Goal: Find specific page/section: Find specific page/section

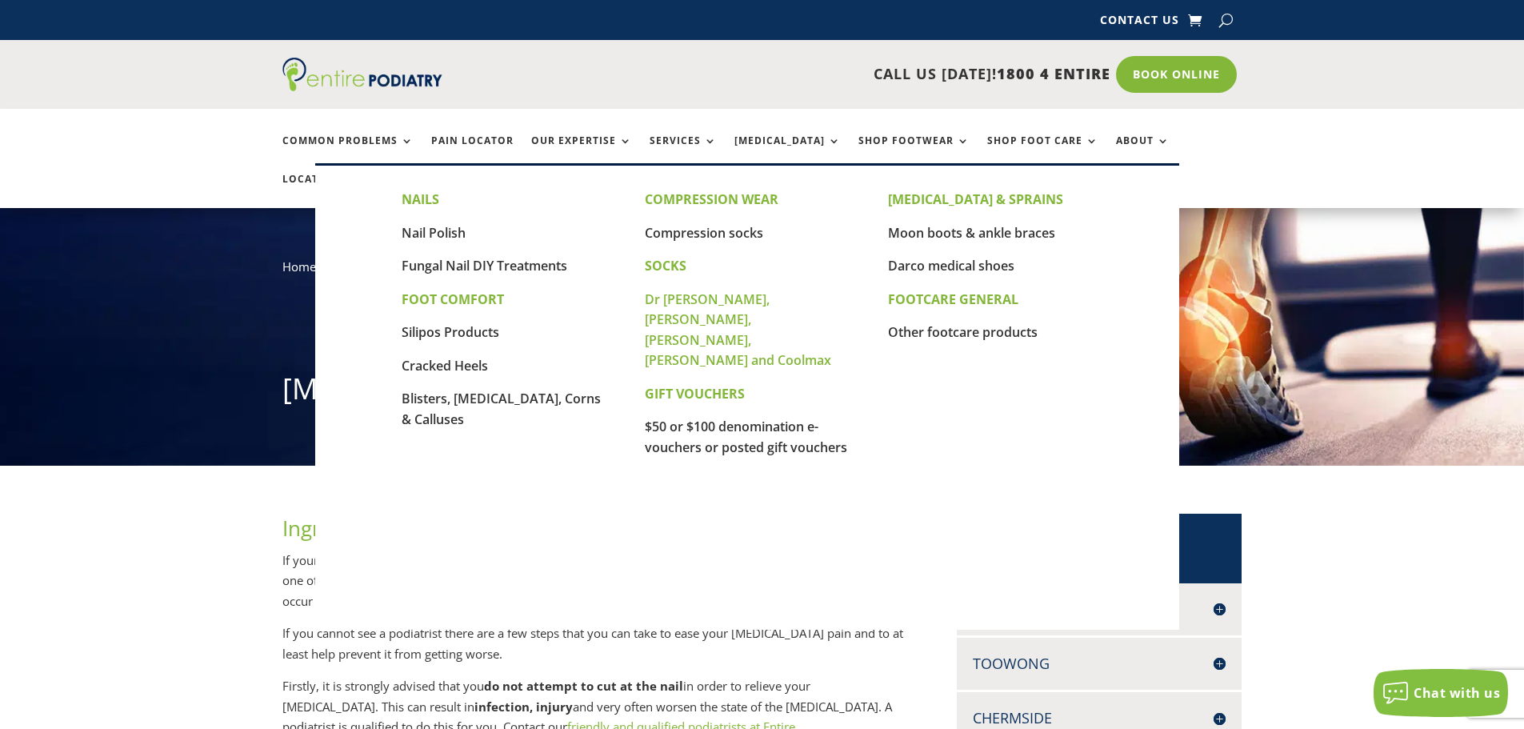
click at [701, 299] on link "Dr [PERSON_NAME], [PERSON_NAME], [PERSON_NAME], [PERSON_NAME] and Coolmax" at bounding box center [738, 329] width 186 height 79
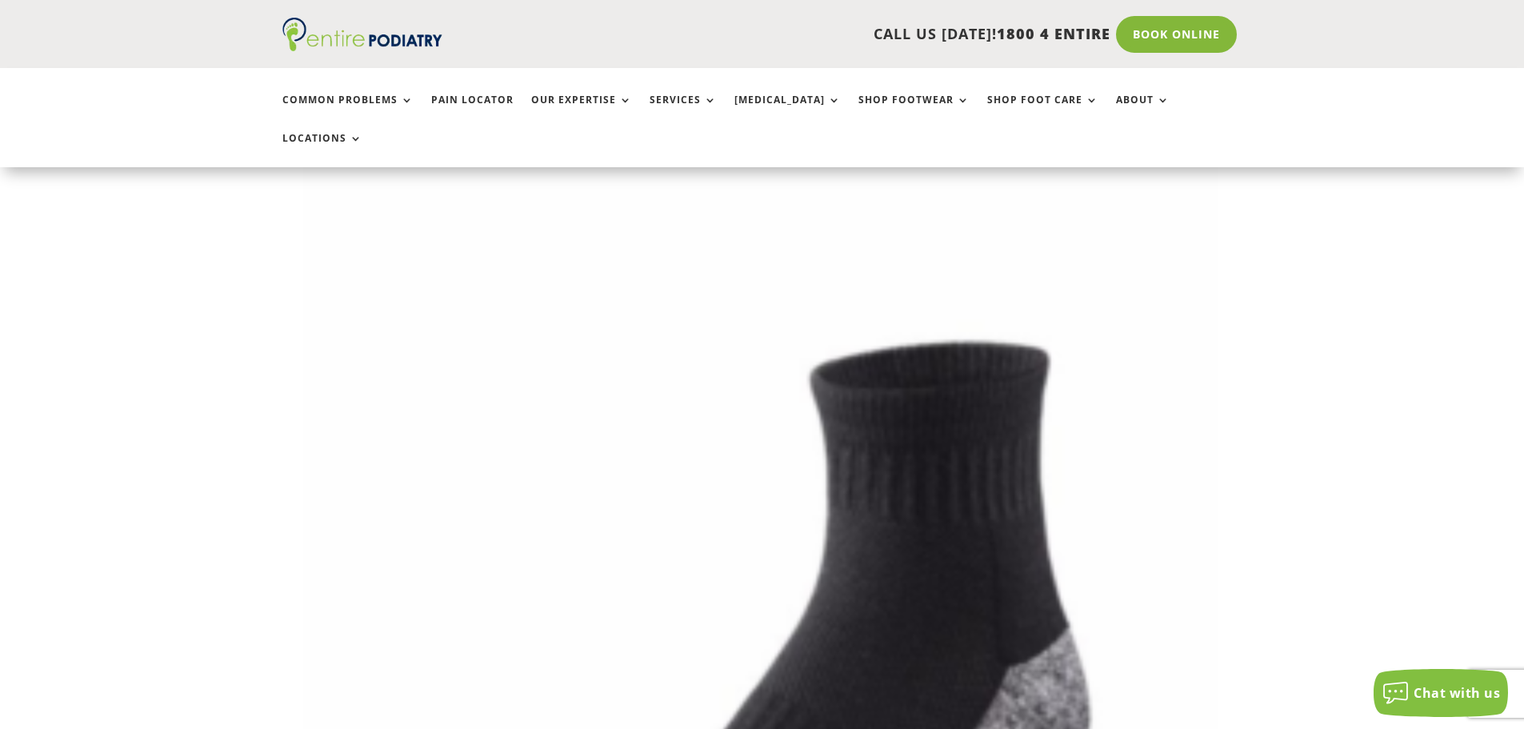
scroll to position [2559, 0]
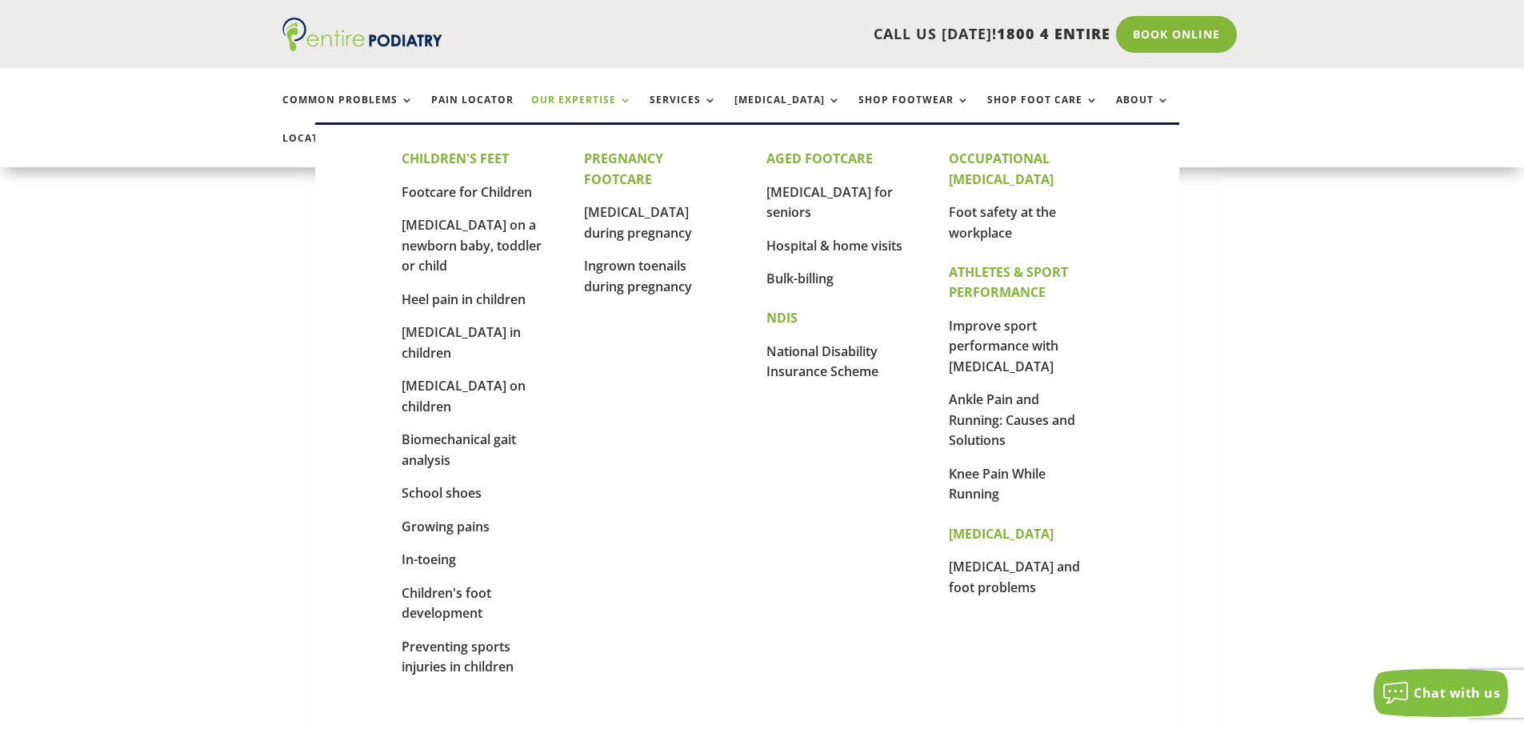
click at [583, 100] on link "Our Expertise" at bounding box center [581, 111] width 101 height 34
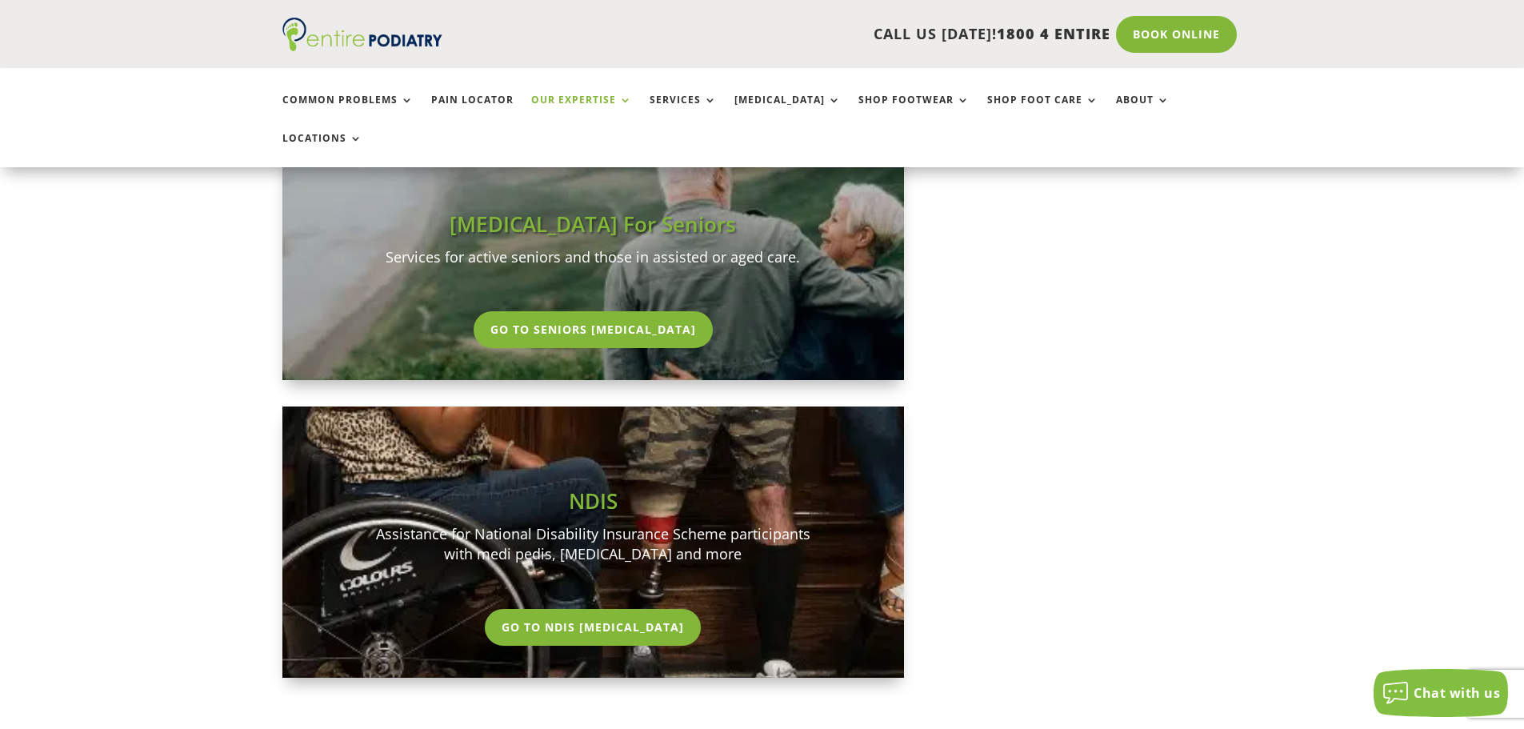
scroll to position [1599, 0]
click at [590, 608] on link "Go To NDIS [MEDICAL_DATA]" at bounding box center [593, 626] width 224 height 37
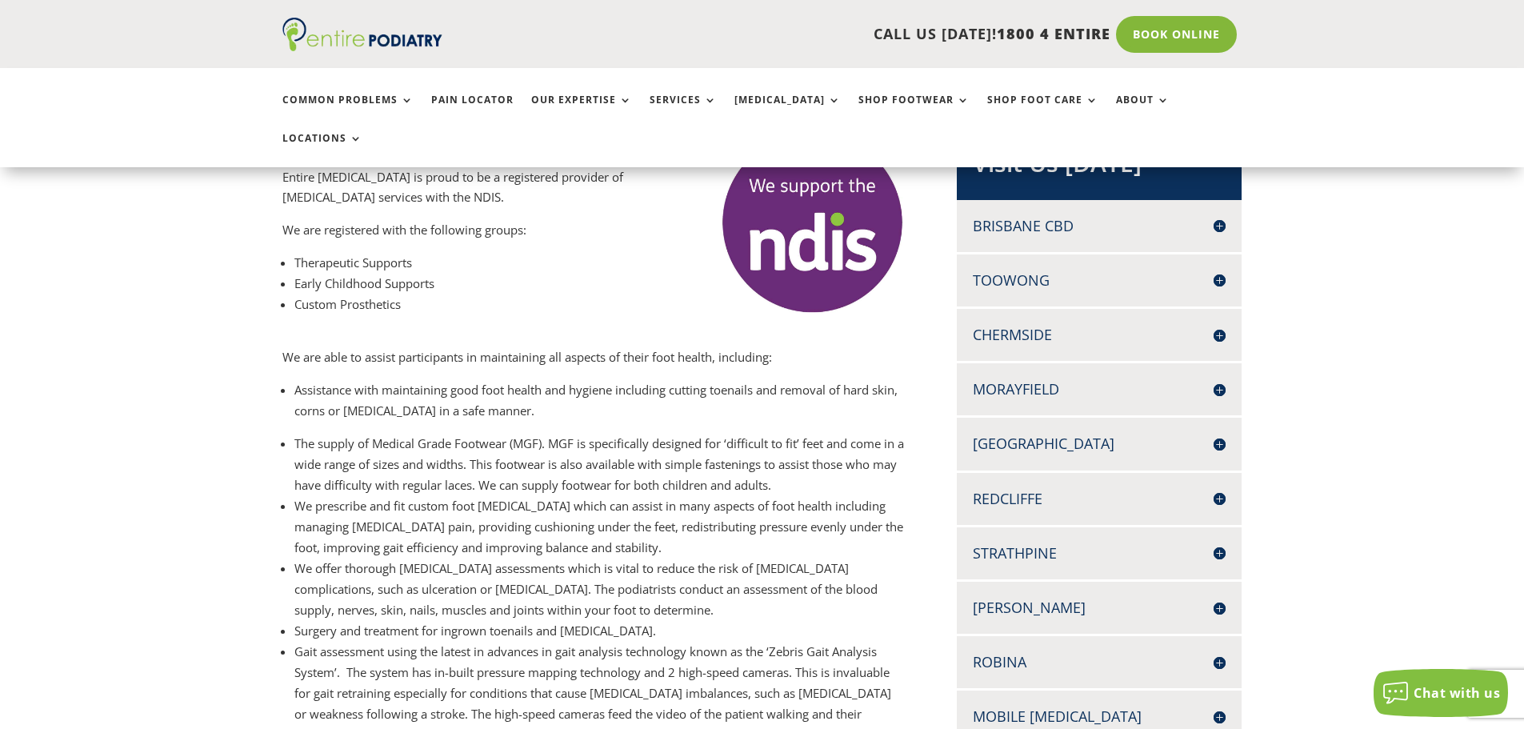
scroll to position [384, 0]
click at [1011, 597] on h4 "[PERSON_NAME]" at bounding box center [1098, 607] width 253 height 20
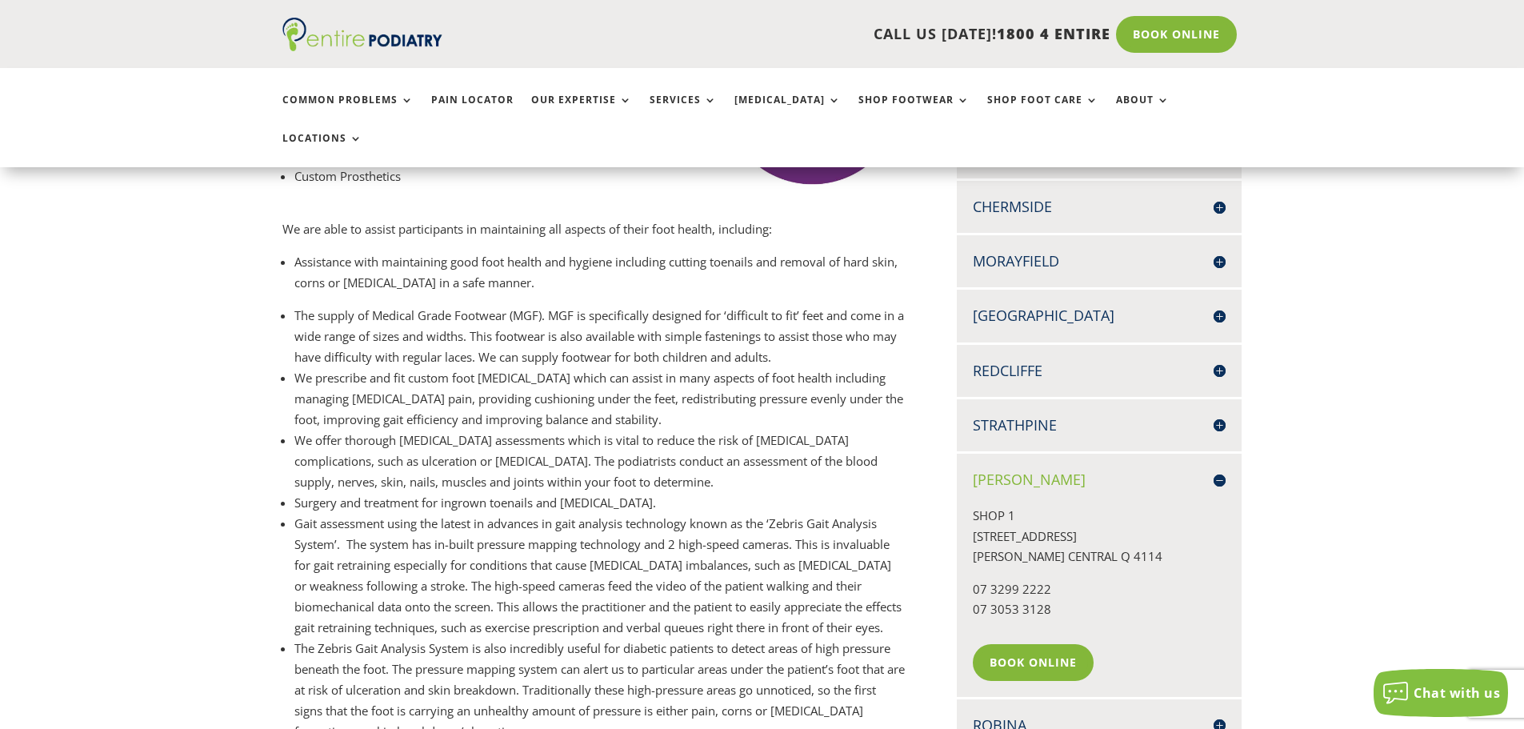
scroll to position [512, 0]
click at [1024, 643] on link "Book Online" at bounding box center [1036, 661] width 129 height 37
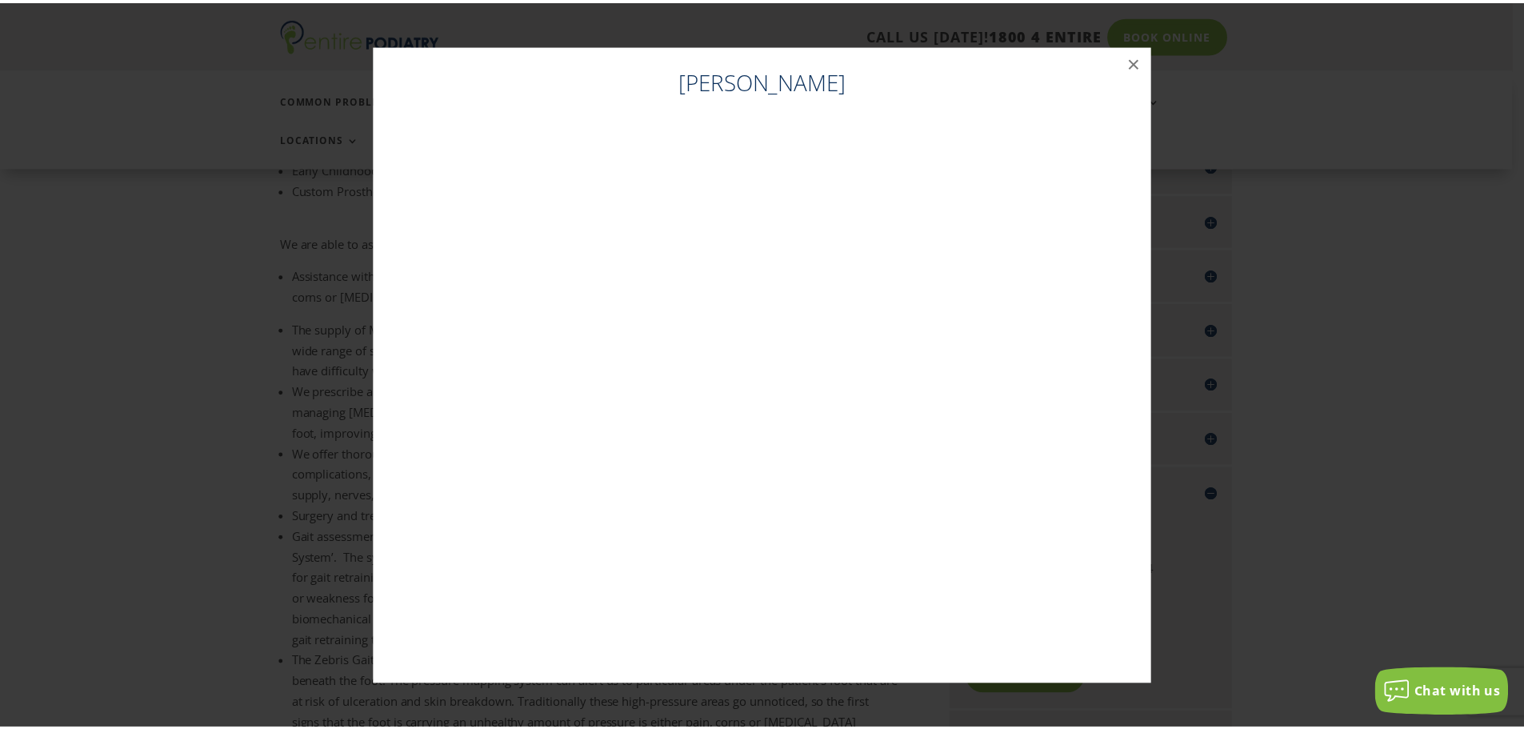
scroll to position [496, 0]
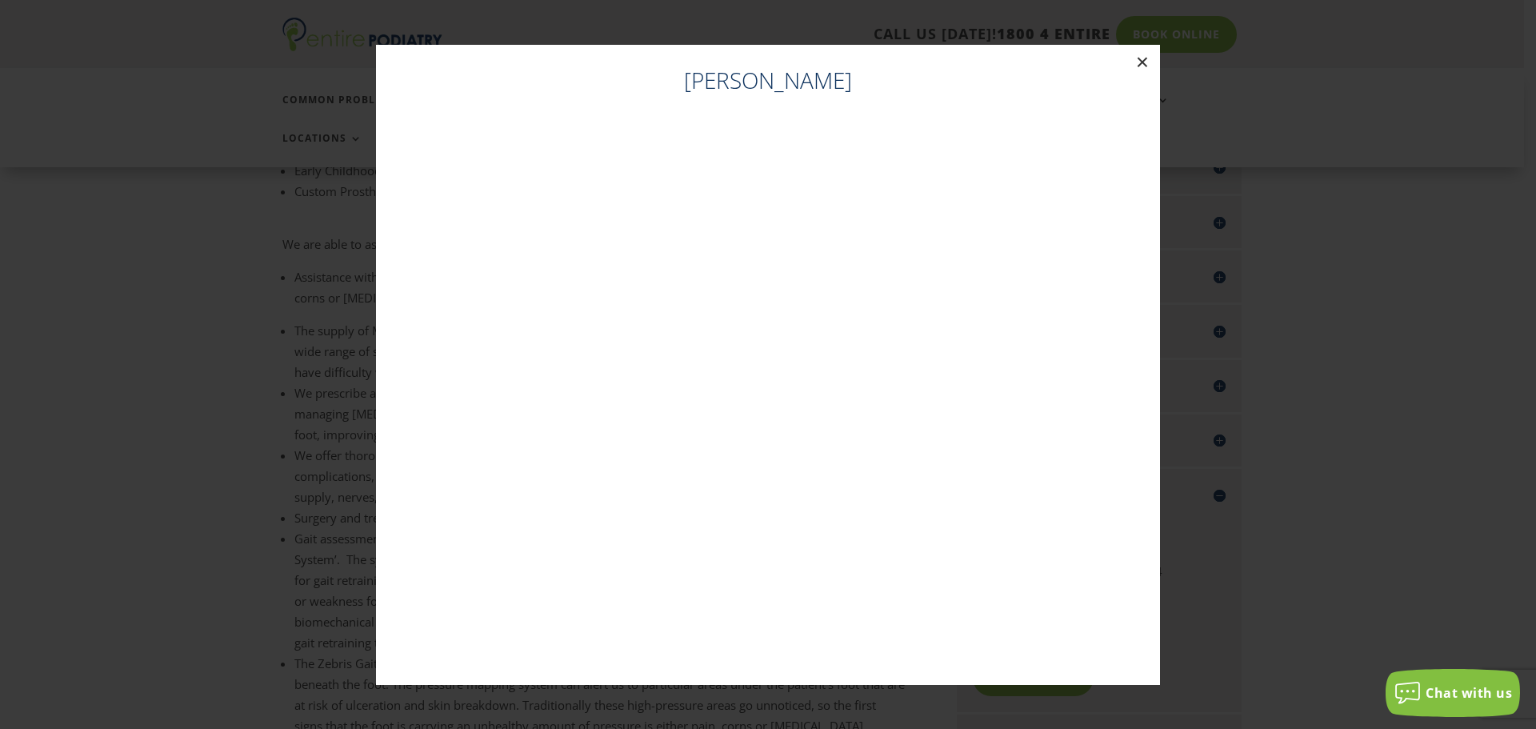
click at [1142, 54] on button "×" at bounding box center [1141, 62] width 35 height 35
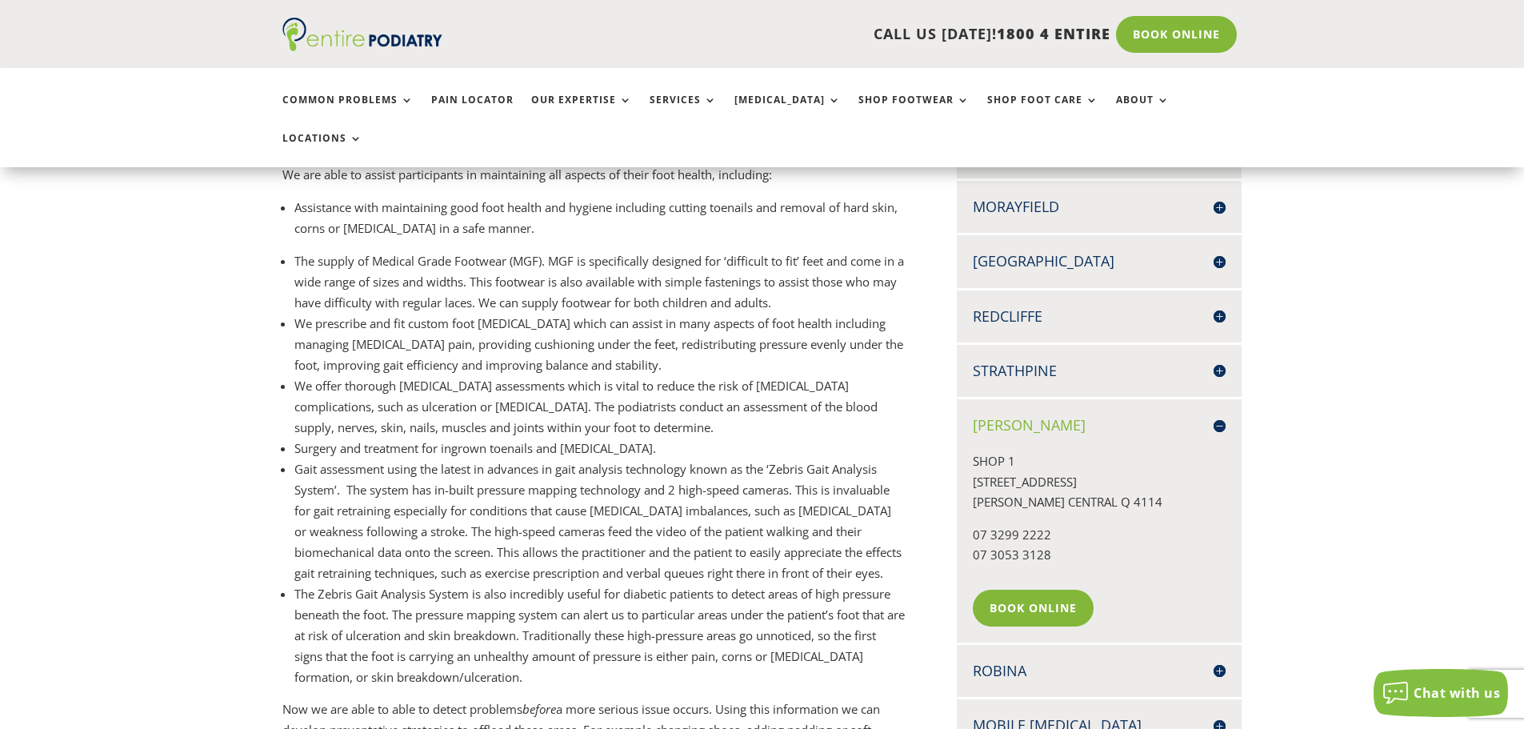
scroll to position [560, 0]
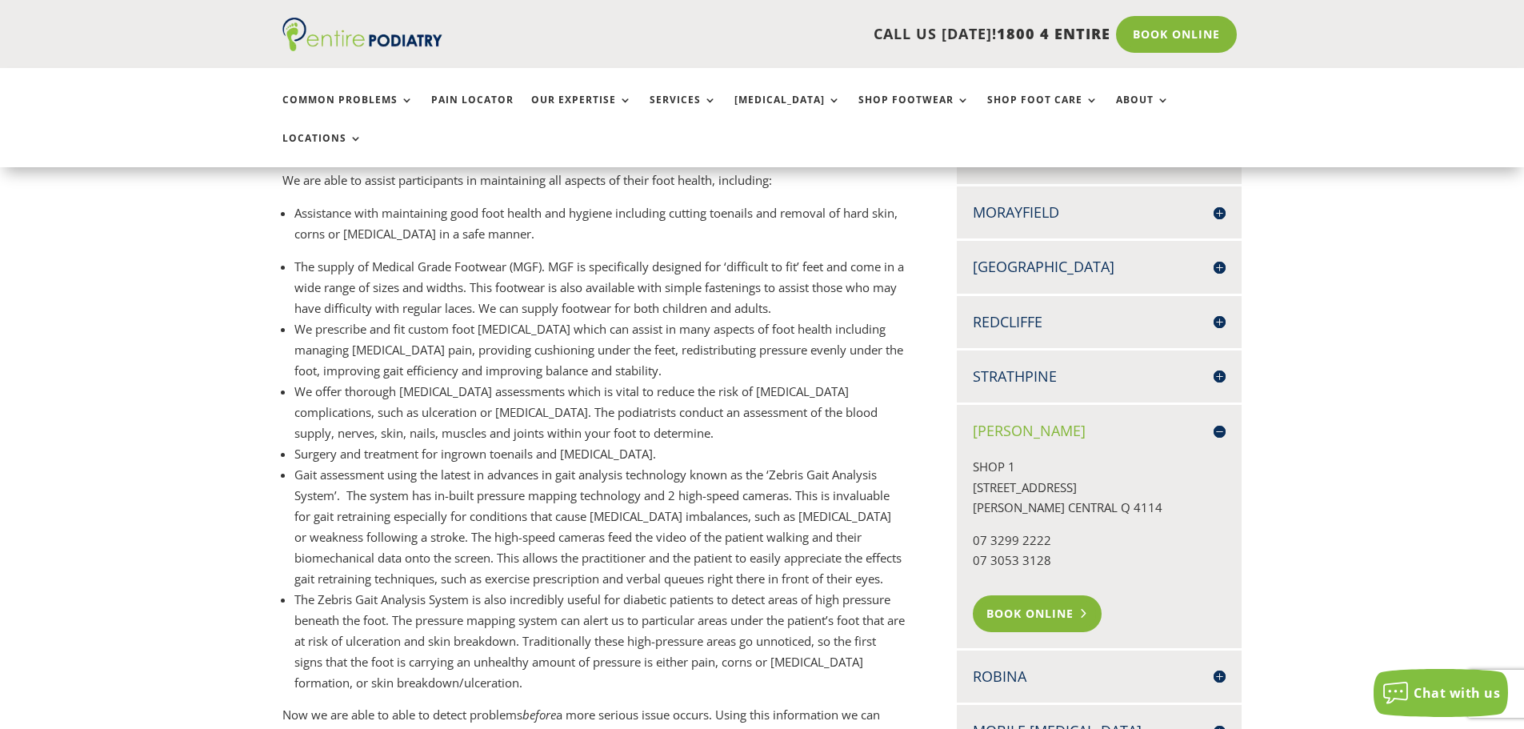
click at [1045, 595] on link "Book Online" at bounding box center [1036, 613] width 129 height 37
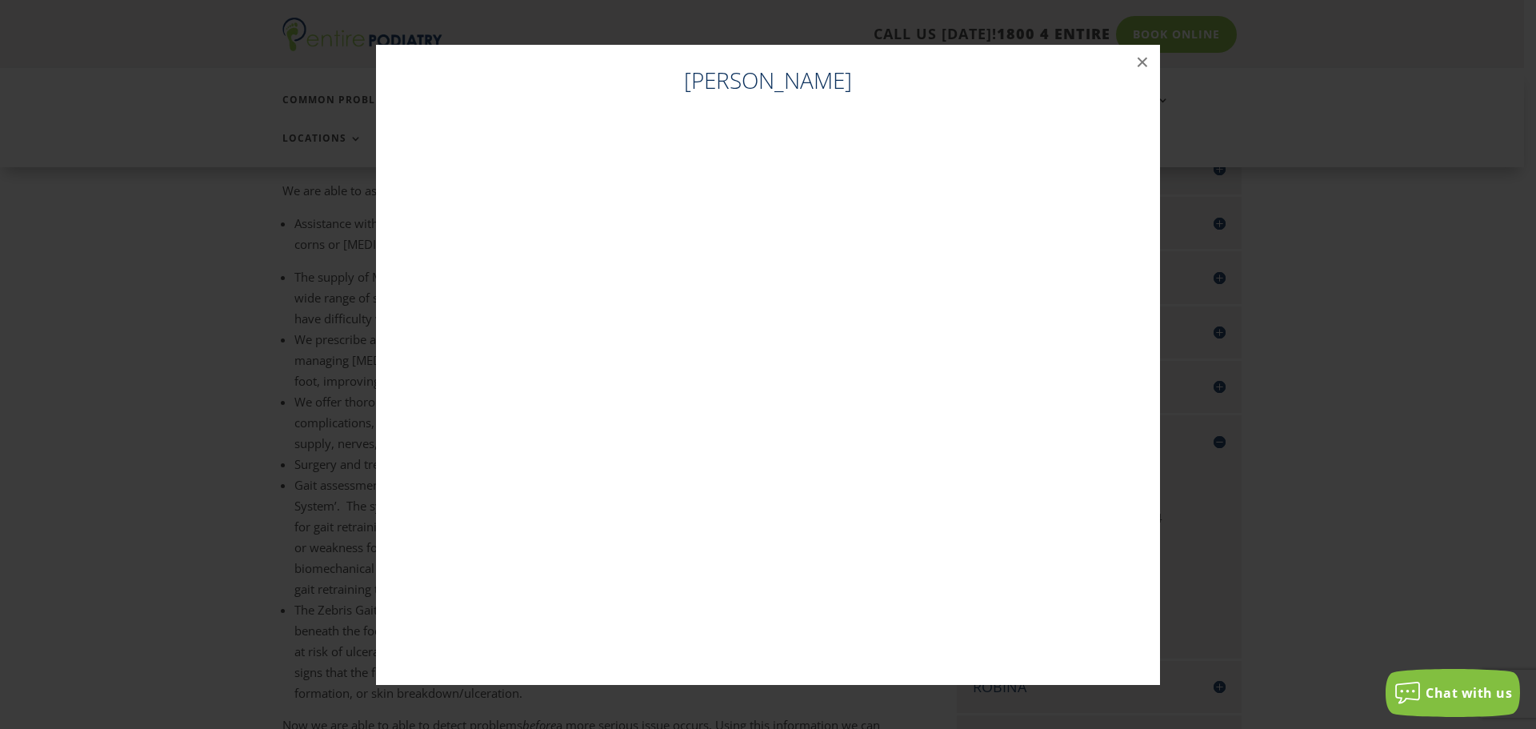
scroll to position [544, 0]
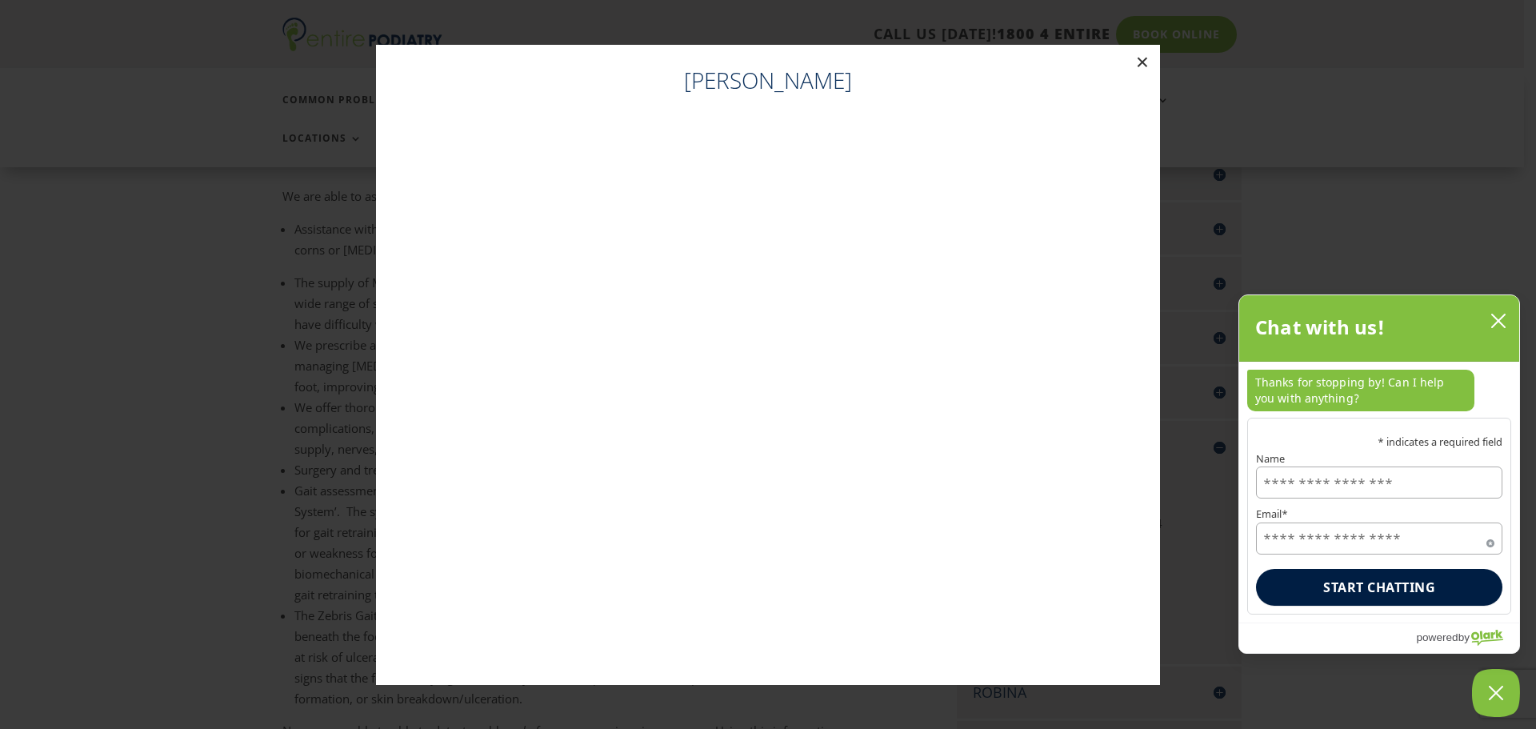
click at [1142, 59] on button "×" at bounding box center [1141, 62] width 35 height 35
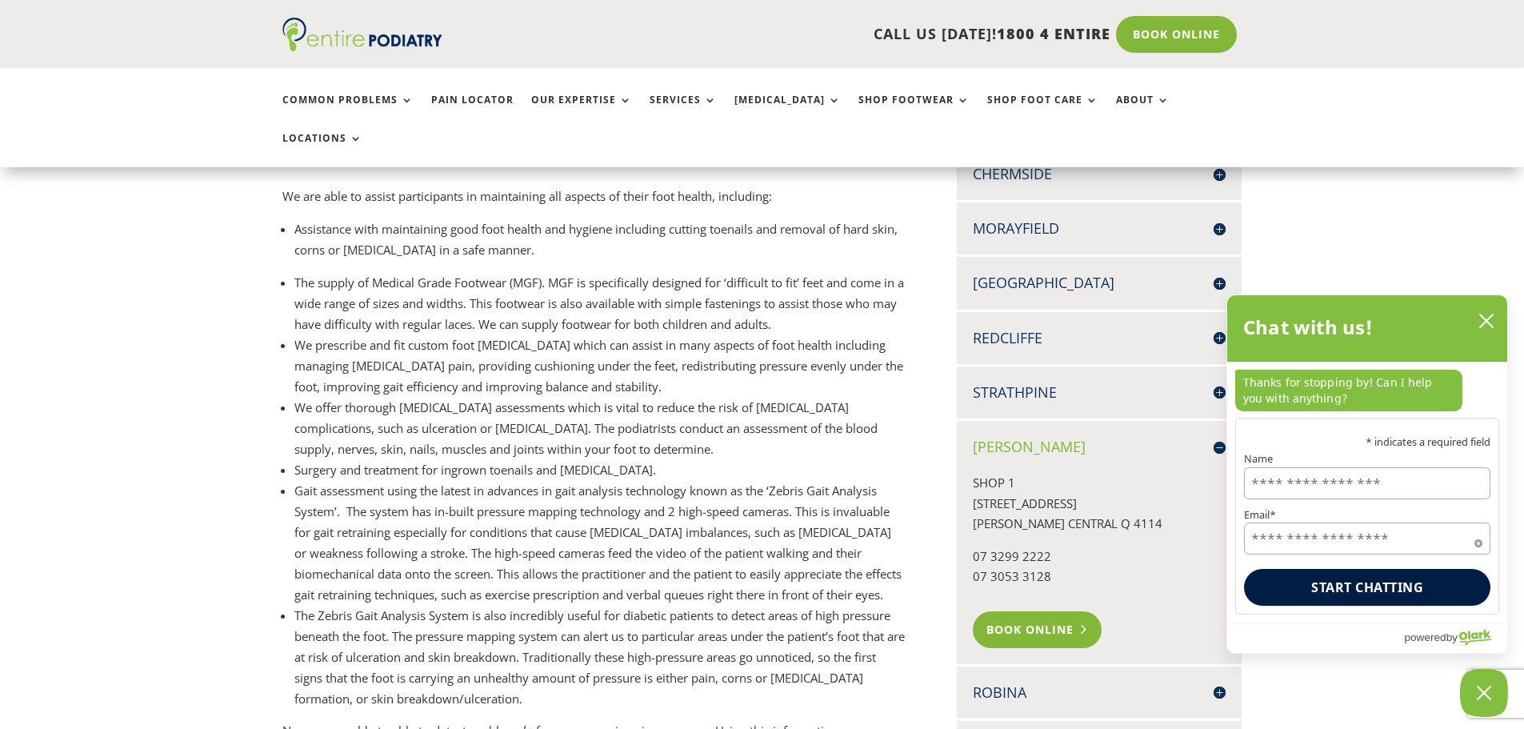
click at [1038, 611] on link "Book Online" at bounding box center [1036, 629] width 129 height 37
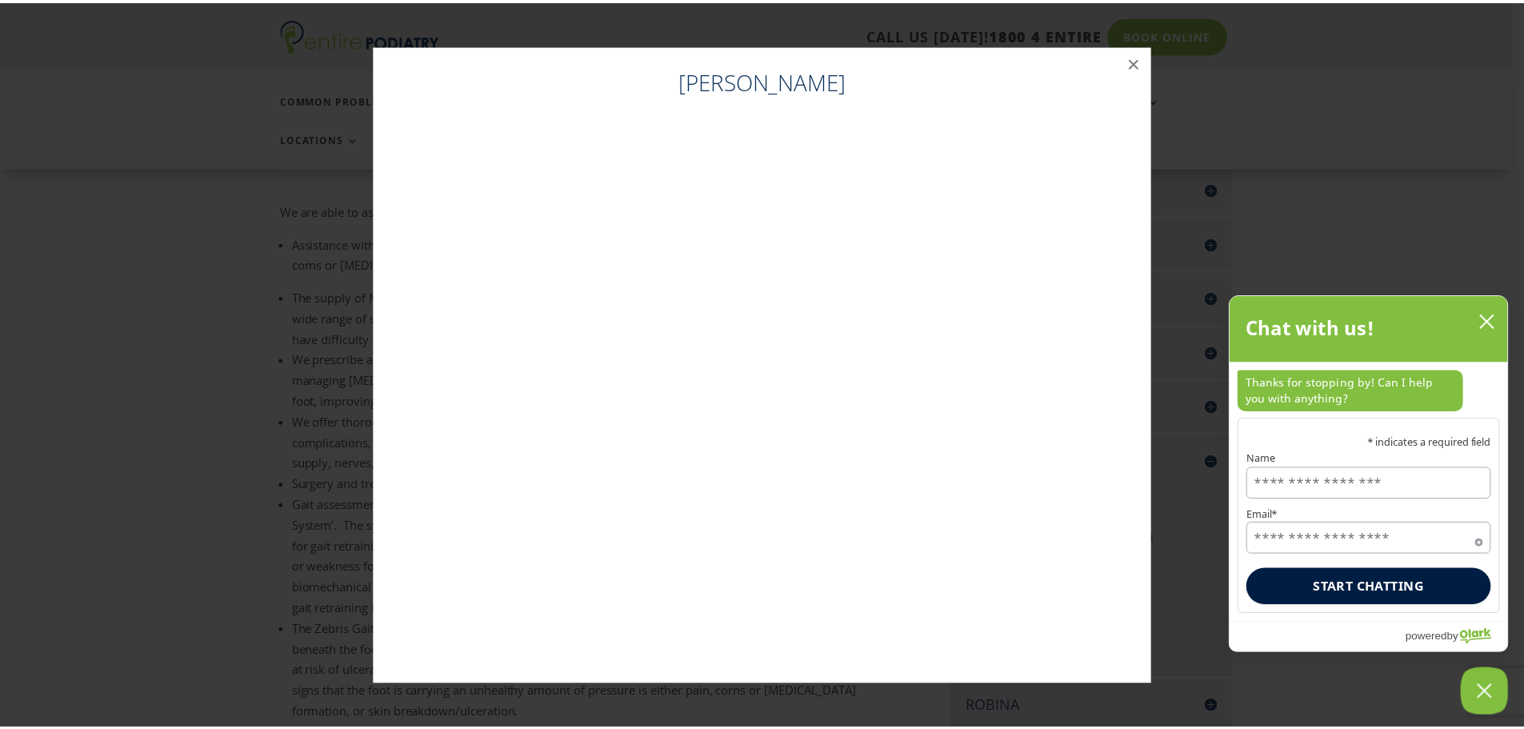
scroll to position [528, 0]
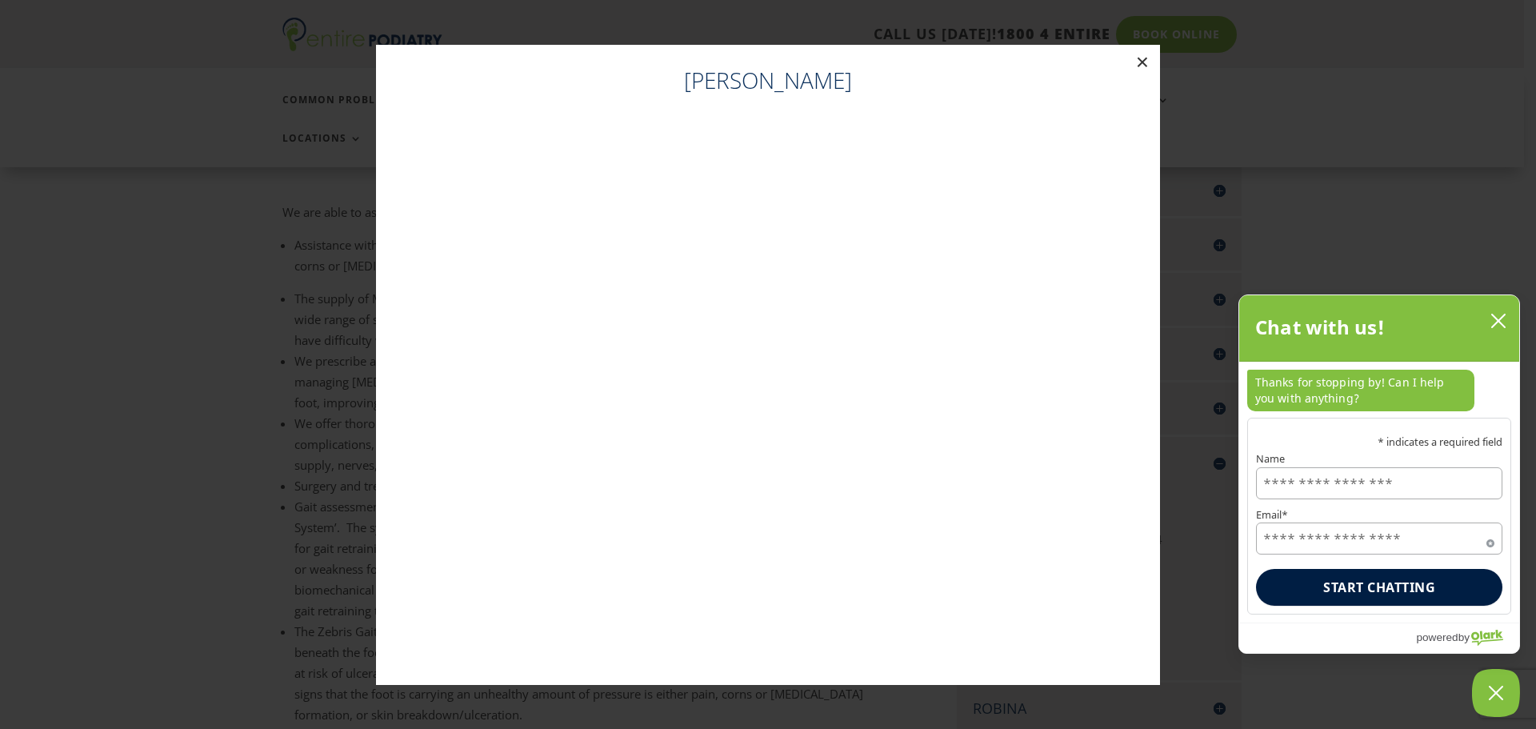
click at [1139, 60] on button "×" at bounding box center [1141, 62] width 35 height 35
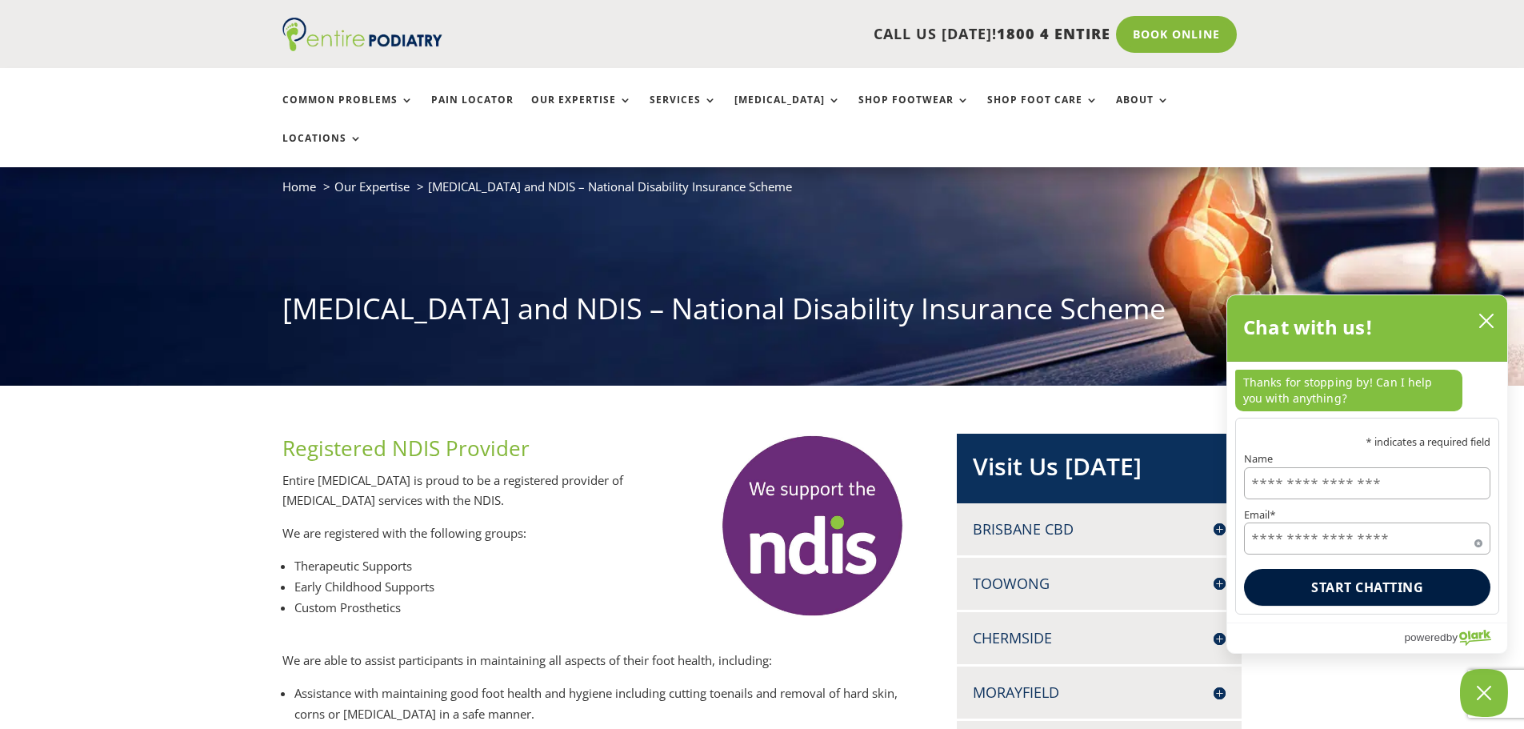
scroll to position [0, 0]
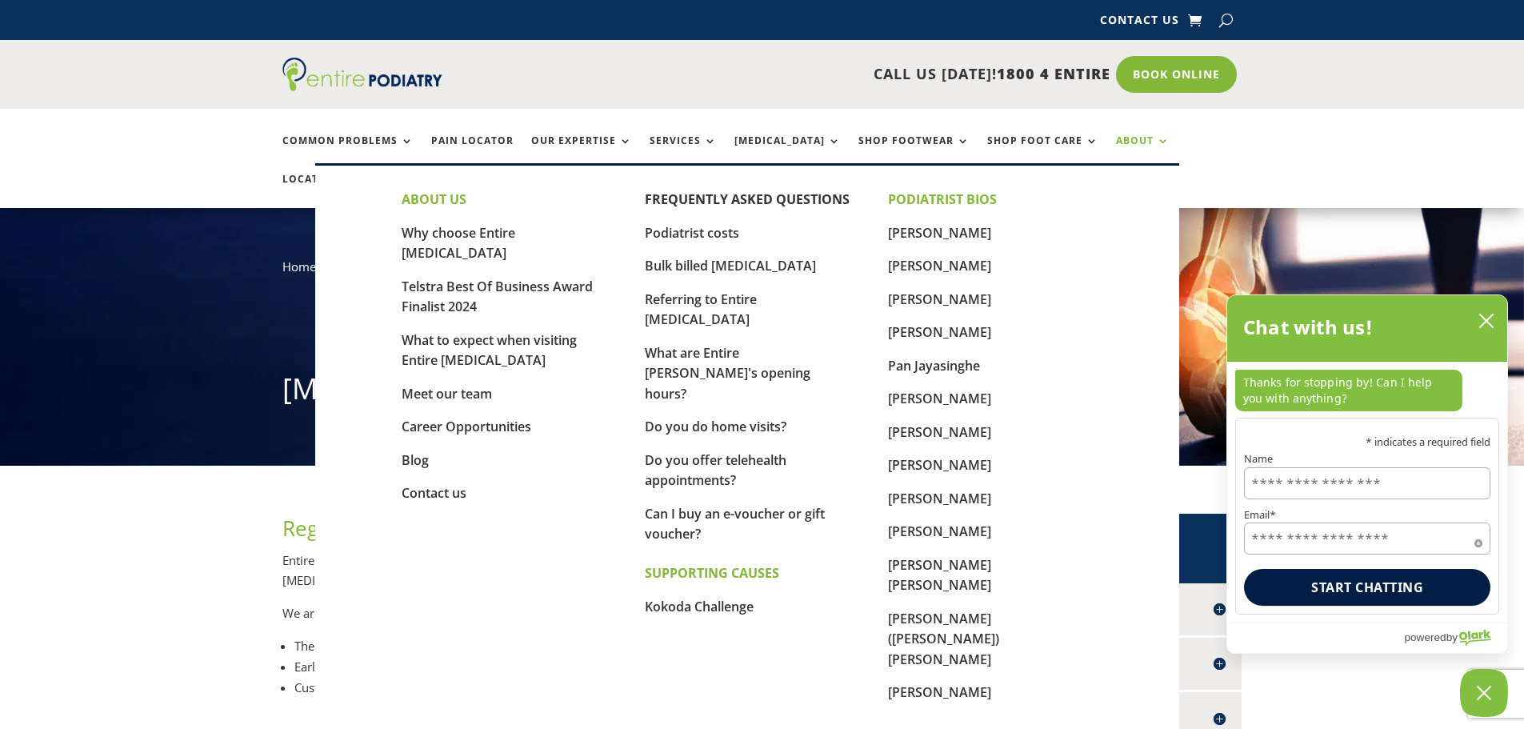
click at [1116, 142] on link "About" at bounding box center [1143, 152] width 54 height 34
click at [464, 385] on link "Meet our team" at bounding box center [446, 394] width 90 height 18
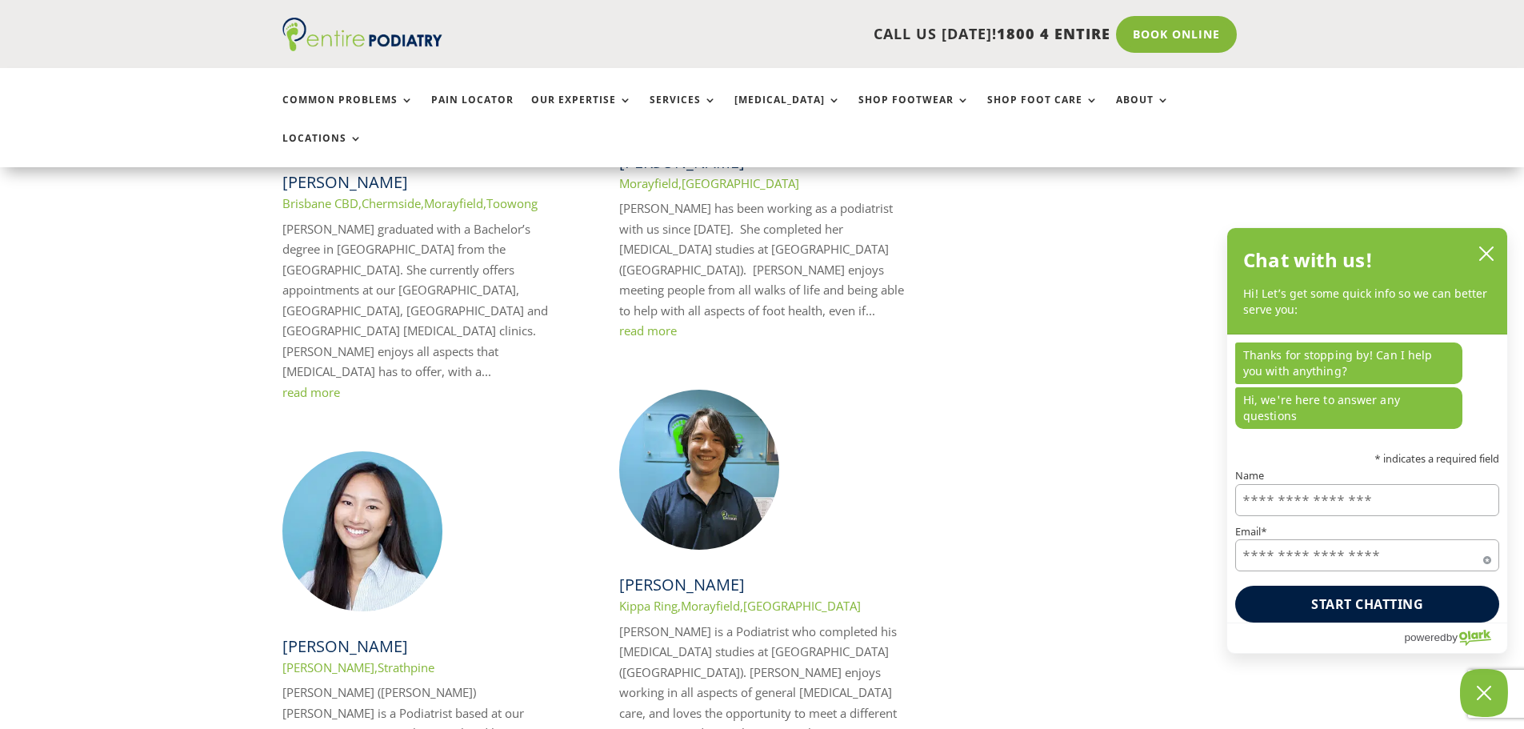
scroll to position [2047, 0]
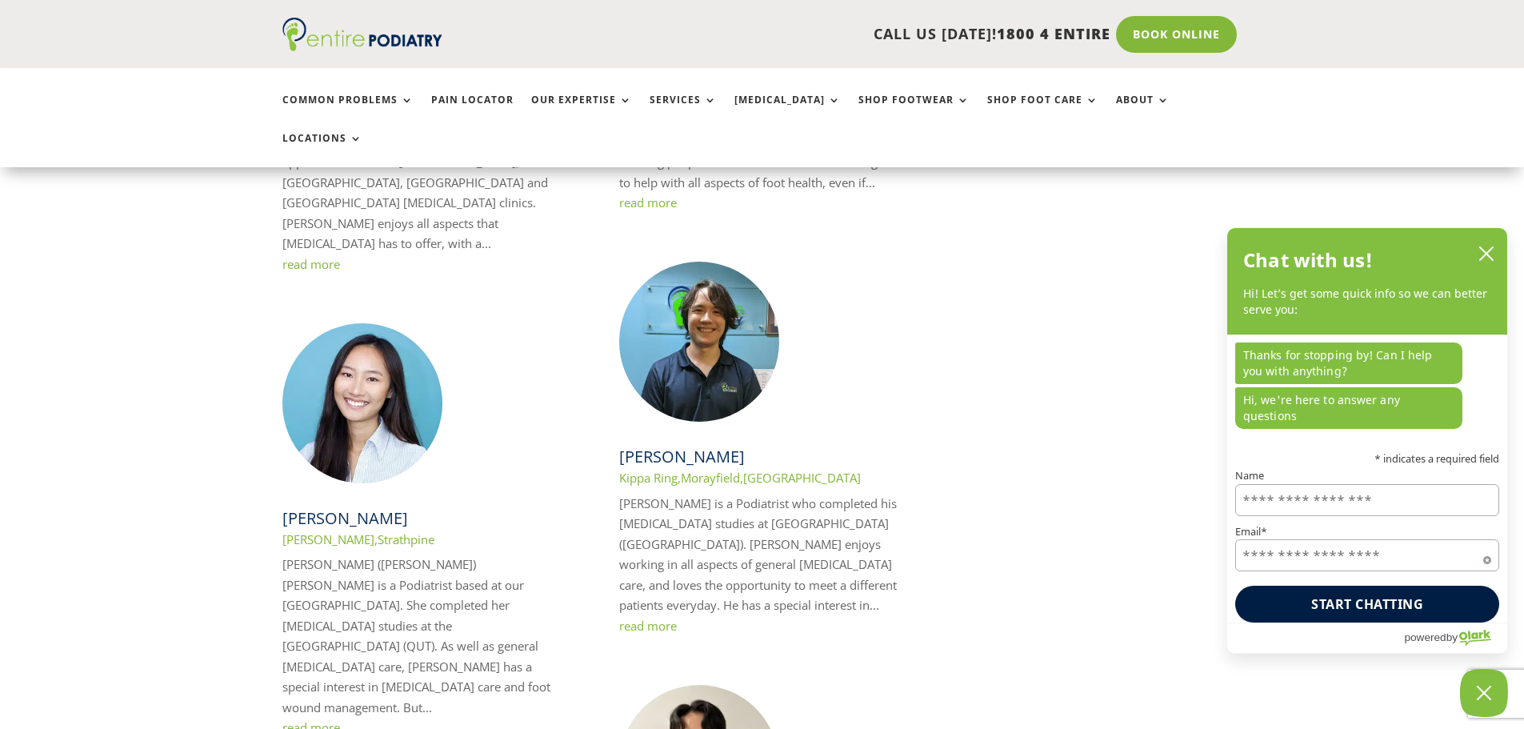
click at [305, 719] on link "read more" at bounding box center [311, 727] width 58 height 16
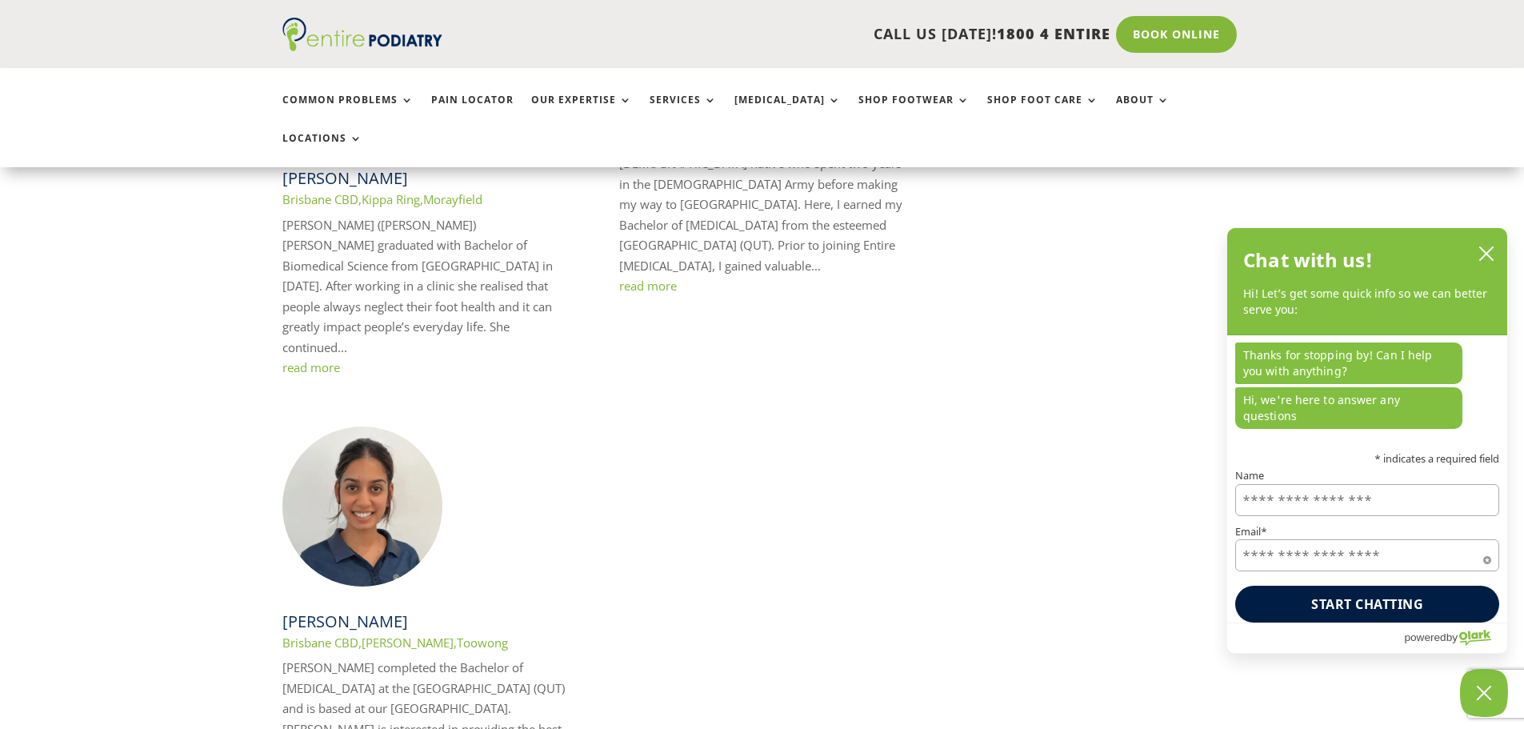
scroll to position [2879, 0]
